Goal: Obtain resource: Download file/media

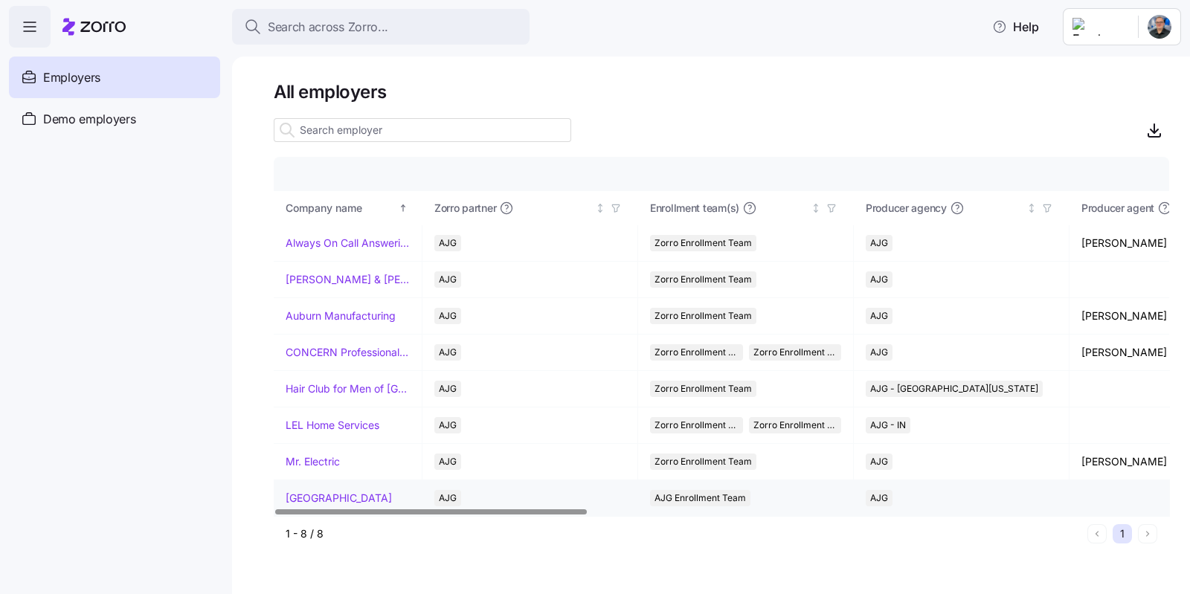
click at [324, 500] on link "[GEOGRAPHIC_DATA]" at bounding box center [339, 498] width 106 height 15
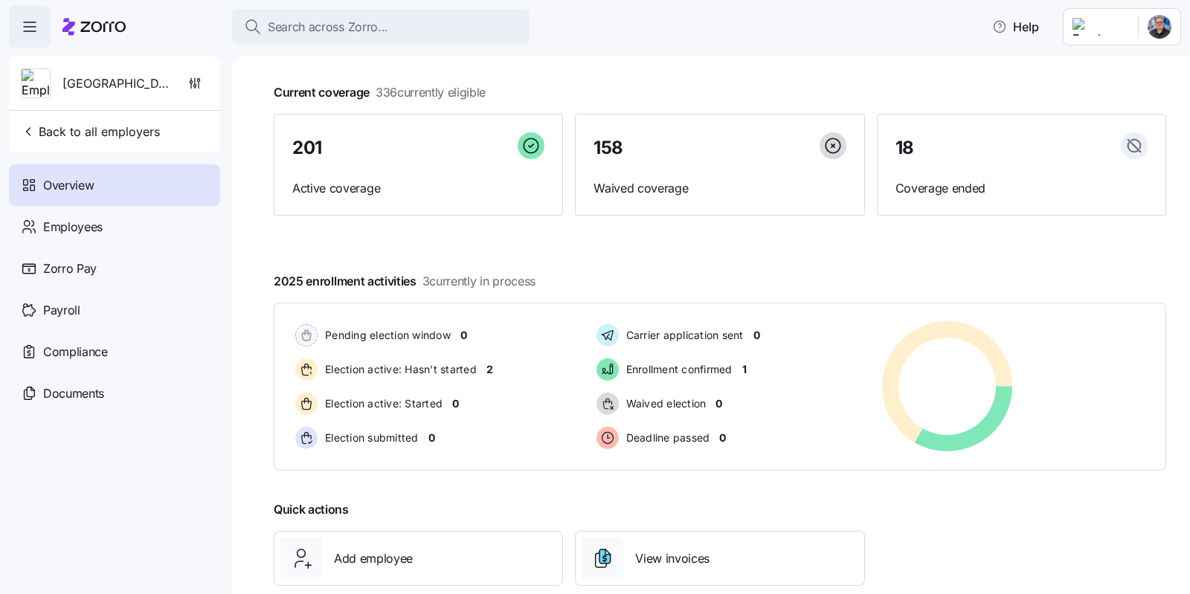
scroll to position [164, 0]
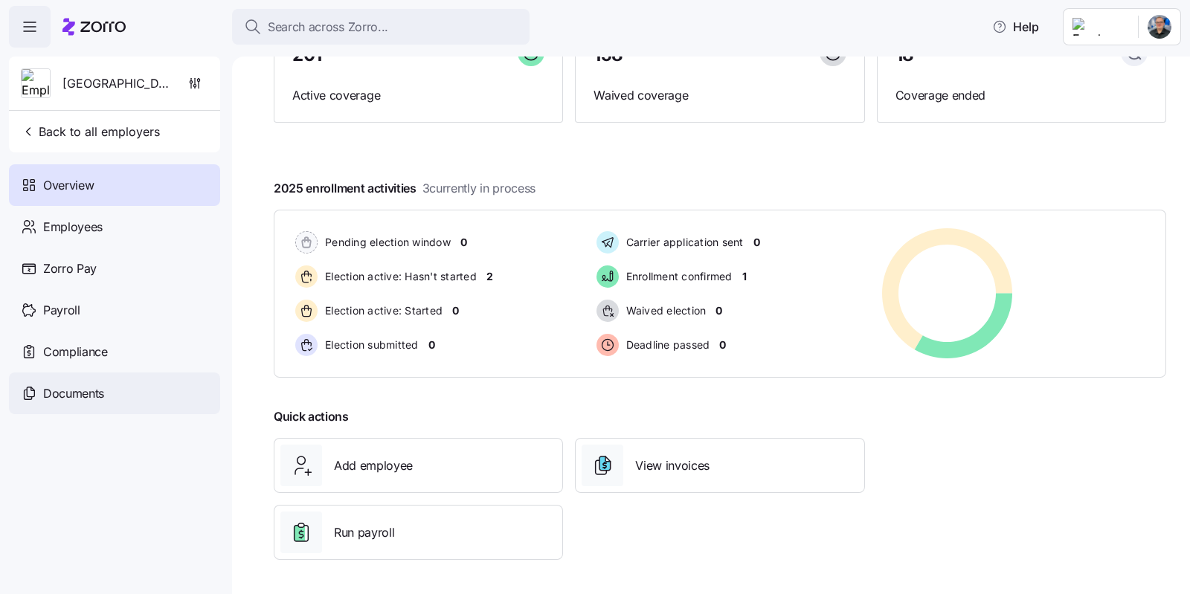
click at [75, 396] on span "Documents" at bounding box center [73, 393] width 61 height 19
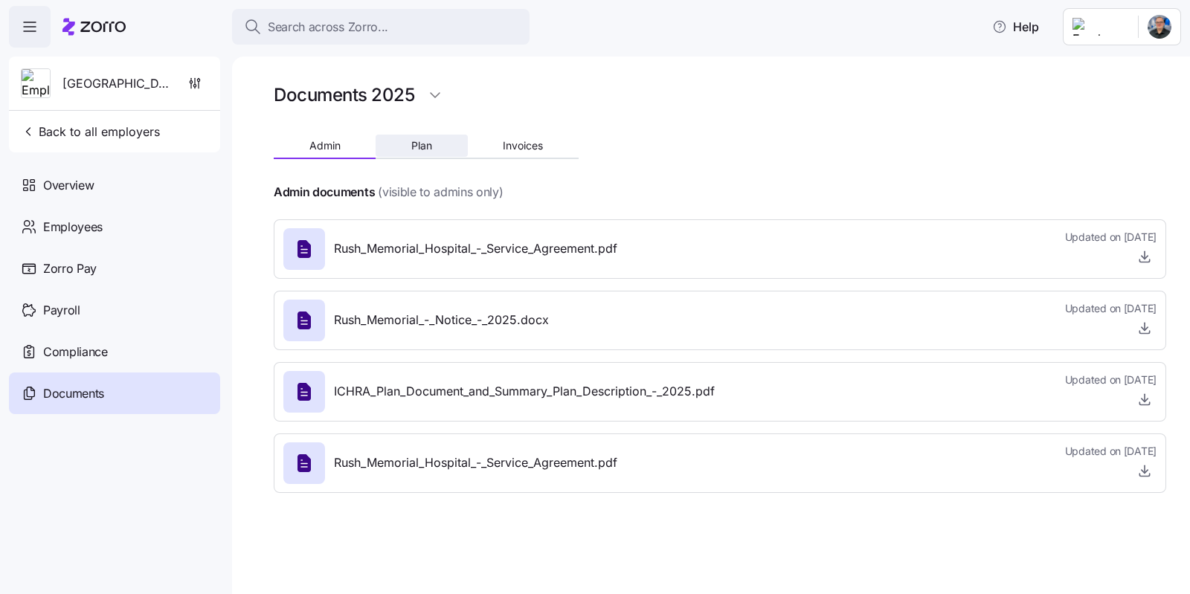
click at [431, 136] on button "Plan" at bounding box center [421, 146] width 91 height 22
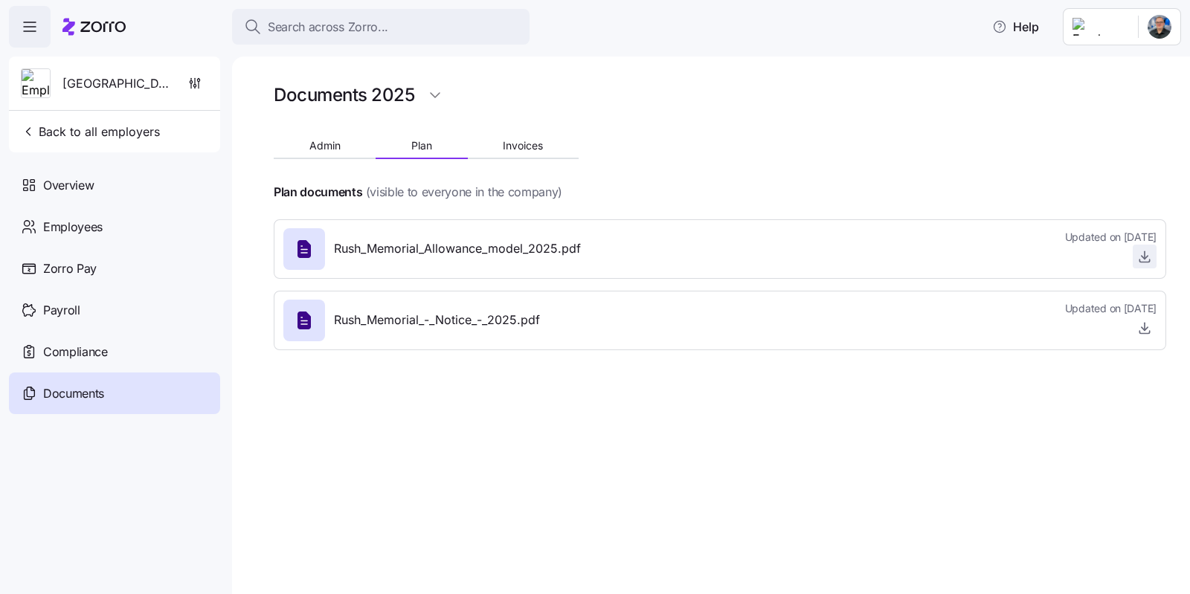
click at [1151, 253] on icon "button" at bounding box center [1144, 256] width 15 height 15
